Goal: Find specific page/section: Find specific page/section

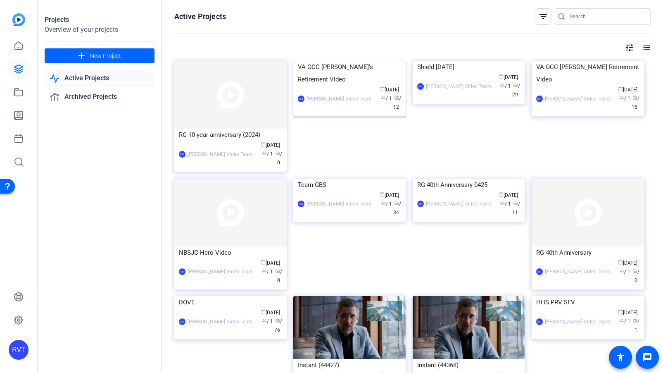
click at [321, 86] on div "VA OCC [PERSON_NAME]’s Retirement Video" at bounding box center [349, 73] width 103 height 25
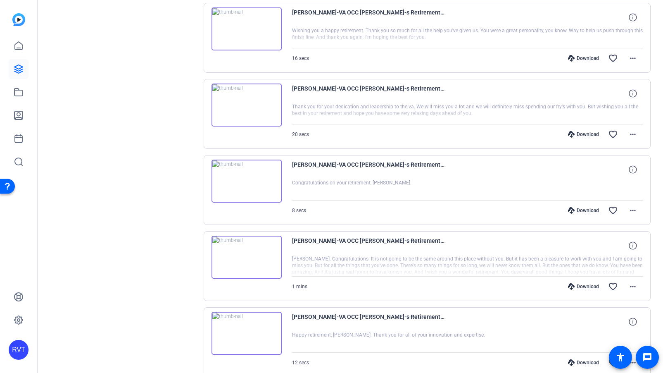
scroll to position [615, 0]
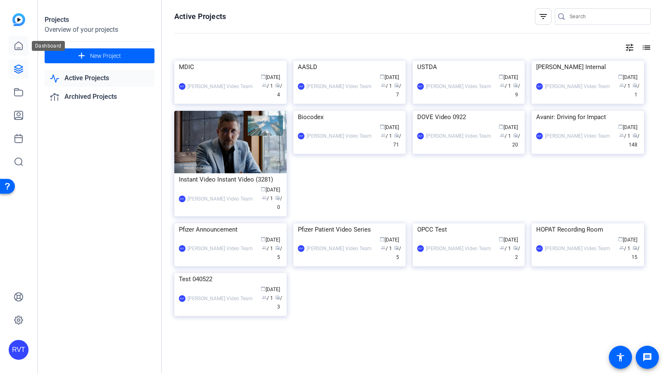
click at [21, 52] on link at bounding box center [19, 46] width 20 height 20
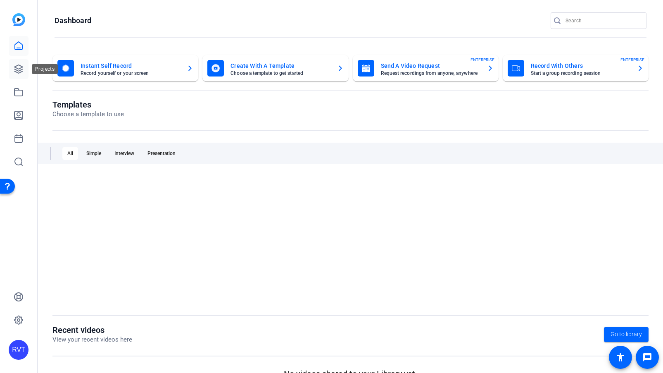
click at [21, 71] on icon at bounding box center [18, 69] width 8 height 8
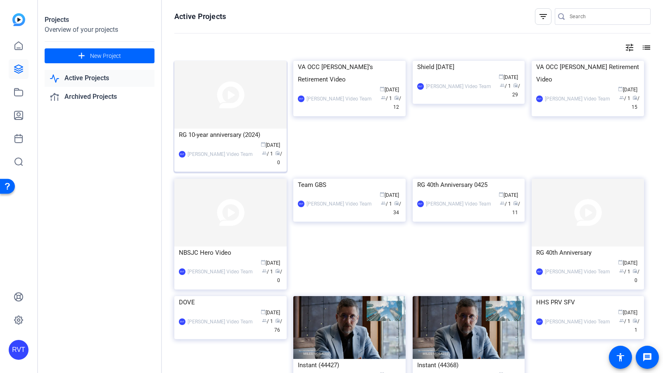
click at [219, 135] on div "RG 10-year anniversary (2024)" at bounding box center [230, 135] width 103 height 12
